Goal: Information Seeking & Learning: Learn about a topic

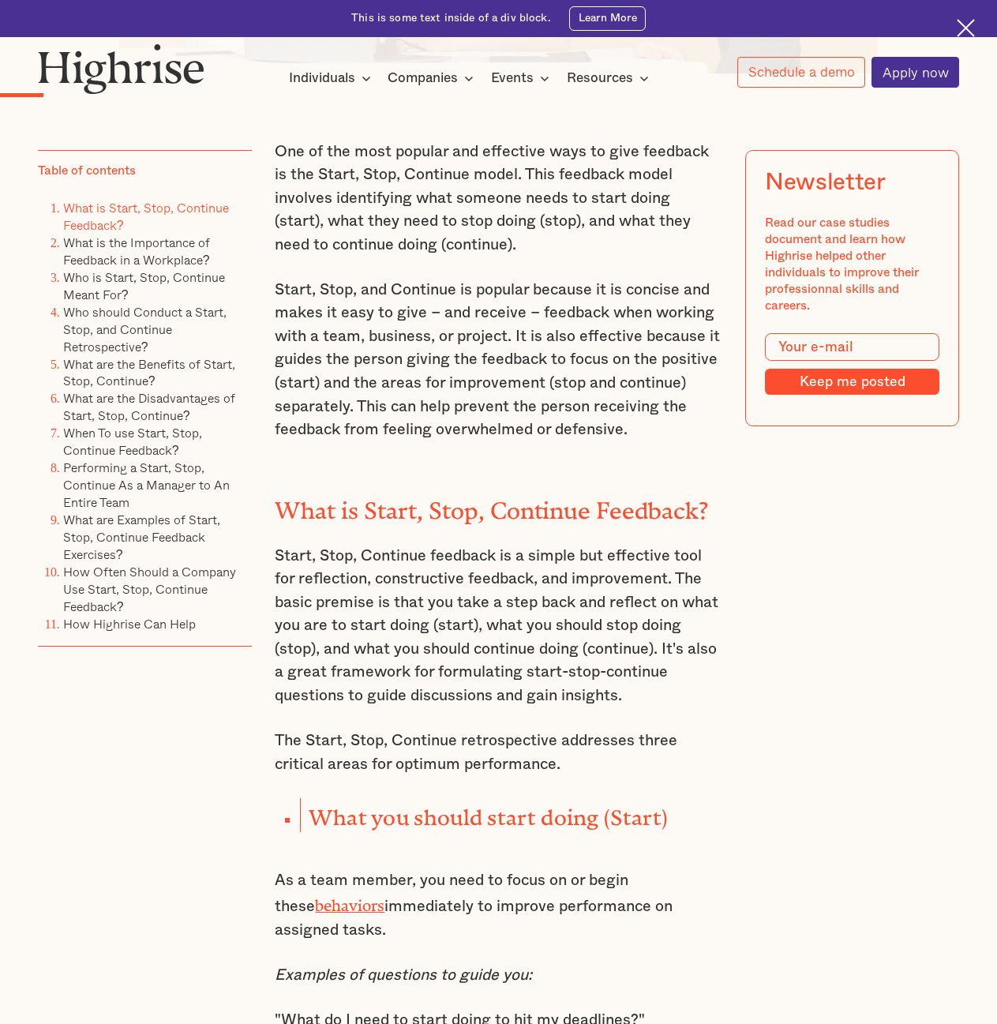
scroll to position [868, 0]
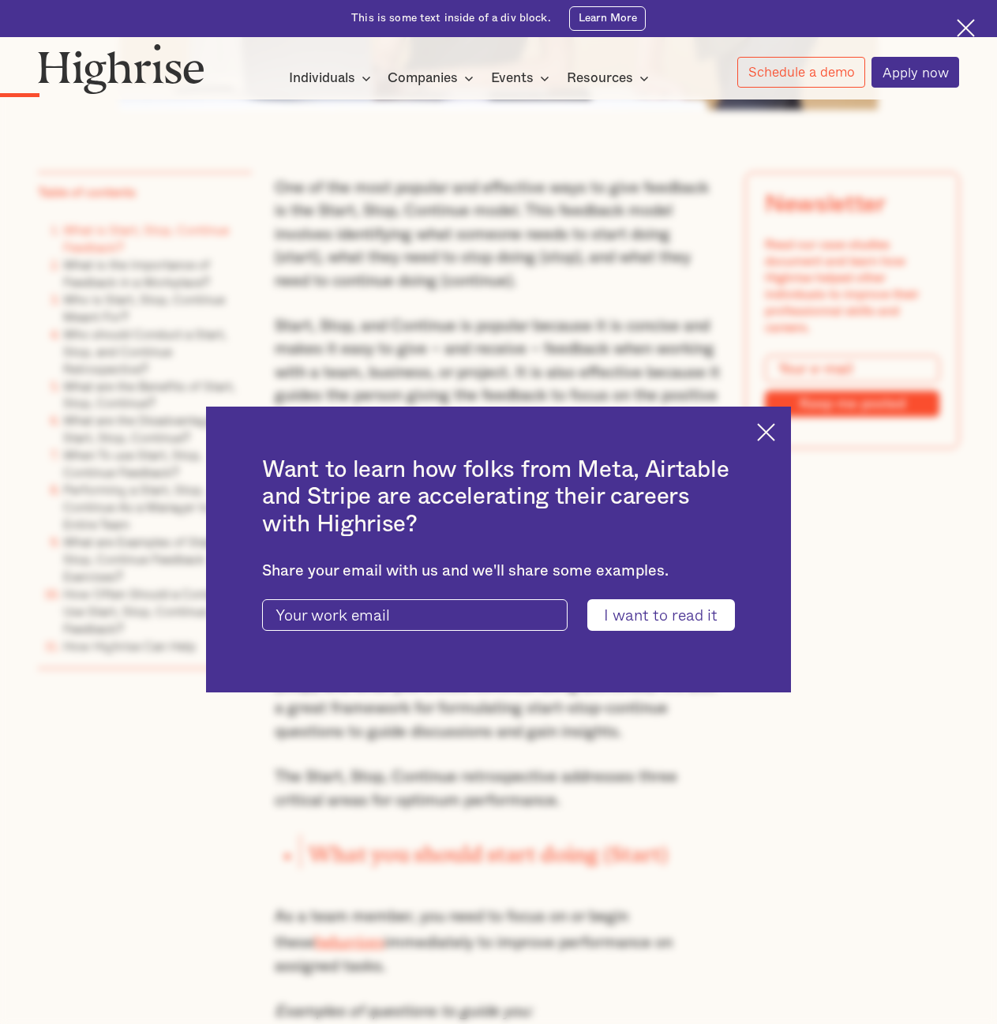
click at [774, 427] on img at bounding box center [766, 432] width 18 height 18
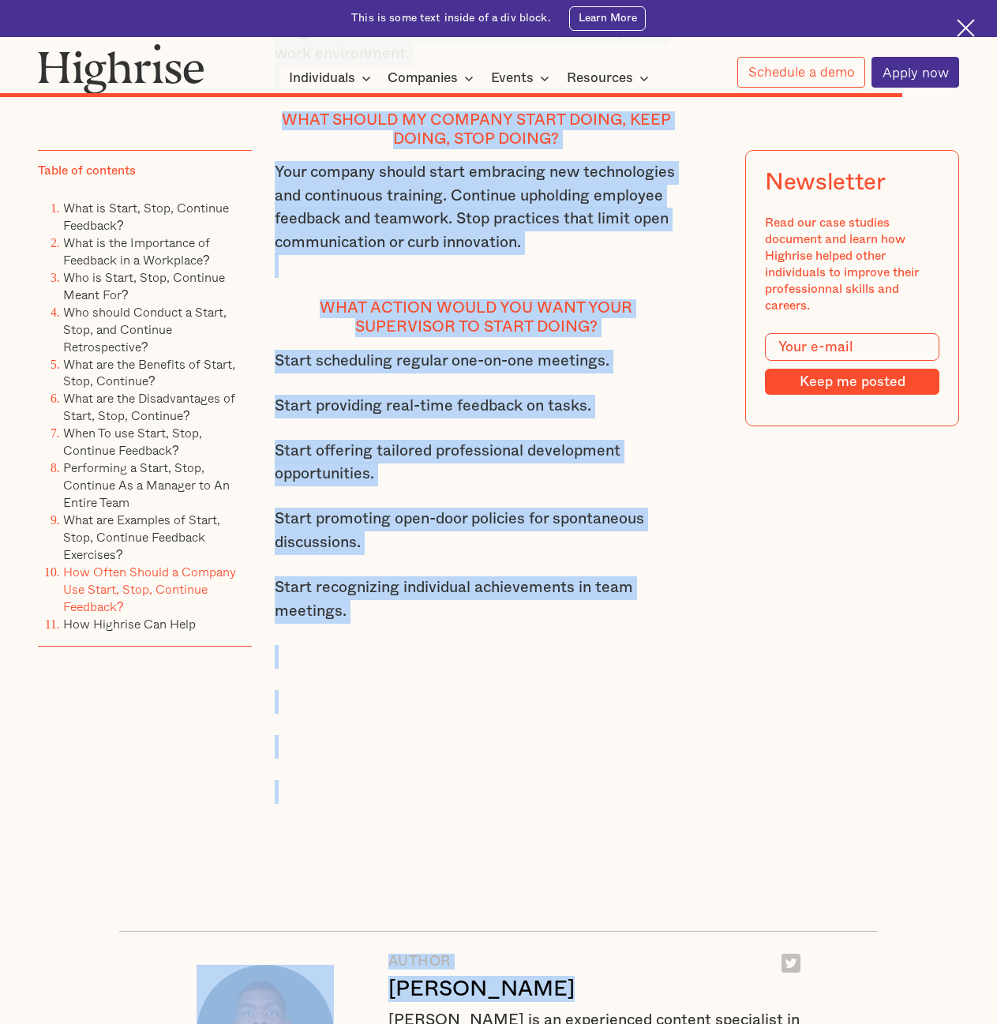
scroll to position [11167, 0]
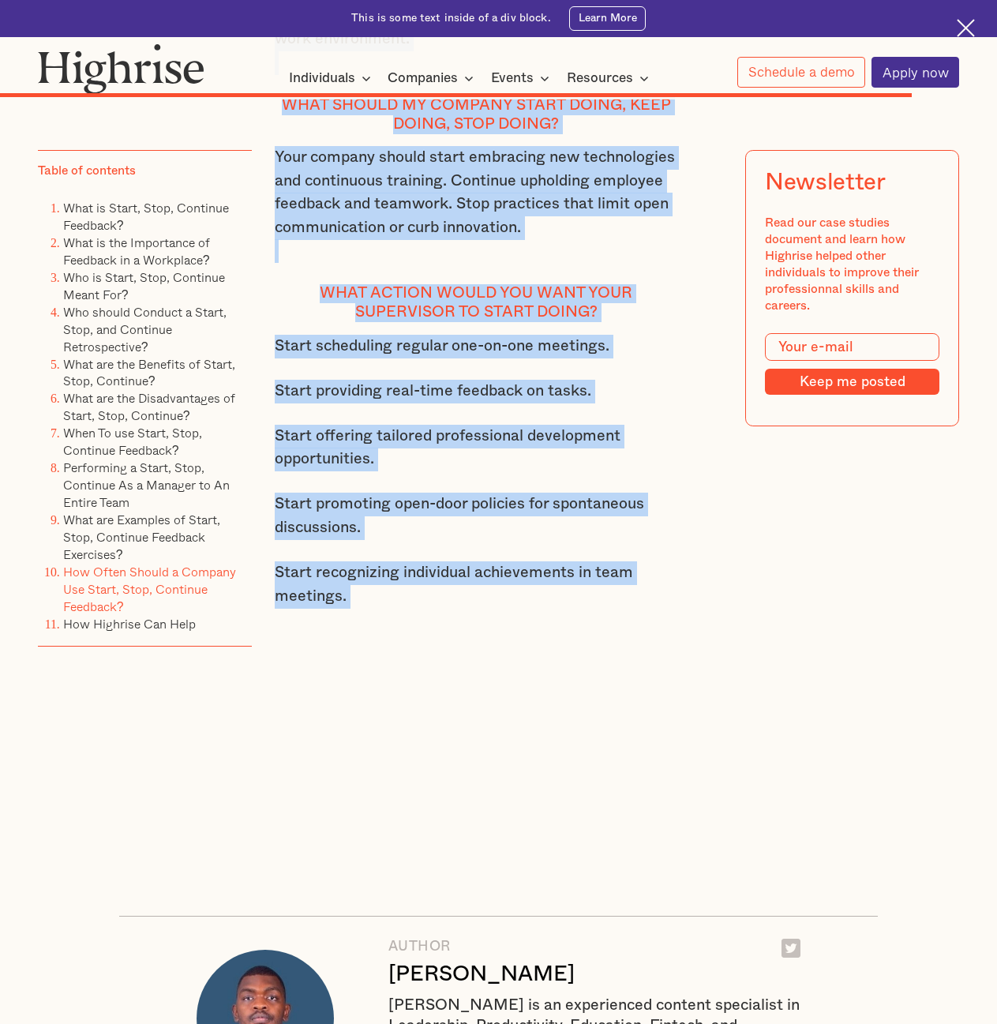
drag, startPoint x: 277, startPoint y: 193, endPoint x: 445, endPoint y: 664, distance: 499.7
copy div "Lor ip dol sita consect adi elitseddo eius te inci utlabore et dol Magna, Aliq,…"
